Goal: Transaction & Acquisition: Subscribe to service/newsletter

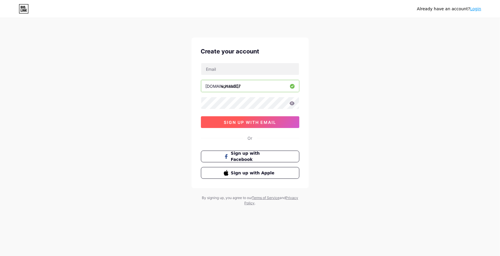
click at [252, 120] on span "sign up with email" at bounding box center [250, 122] width 52 height 5
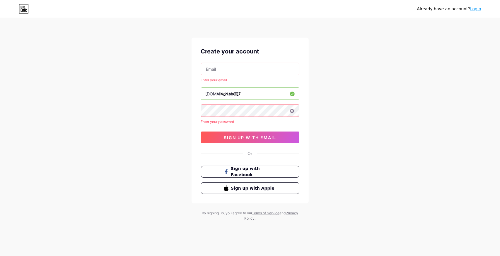
click at [226, 72] on input "text" at bounding box center [250, 69] width 98 height 12
type input "omsxnyt5@gmail.com"
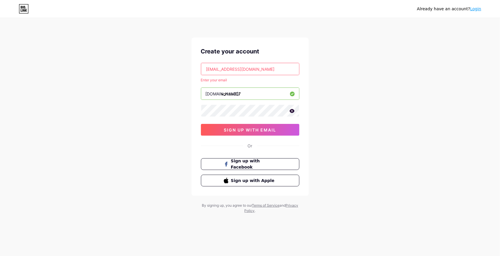
click at [291, 111] on icon at bounding box center [292, 111] width 5 height 4
click at [279, 132] on button "sign up with email" at bounding box center [250, 130] width 98 height 12
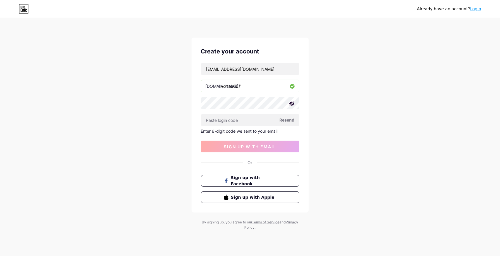
click at [288, 119] on span "Resend" at bounding box center [287, 120] width 15 height 6
click at [290, 118] on span "Resend" at bounding box center [287, 120] width 15 height 6
